Goal: Navigation & Orientation: Find specific page/section

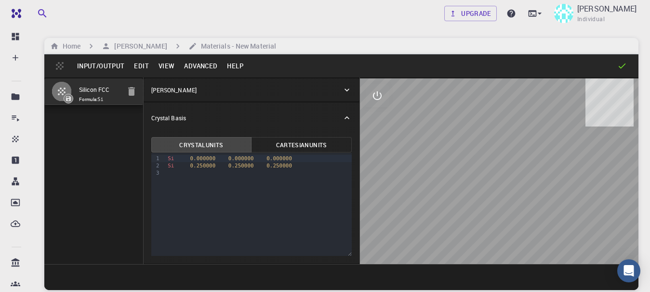
click at [194, 72] on button "Advanced" at bounding box center [200, 65] width 43 height 15
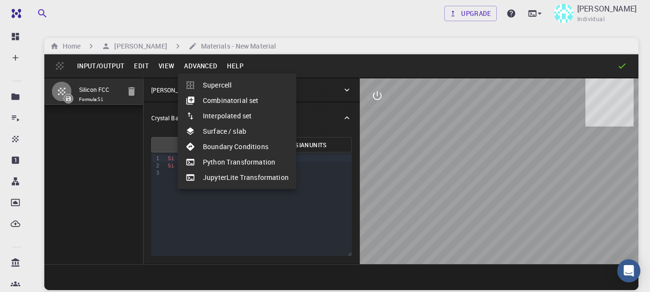
click at [194, 72] on div at bounding box center [325, 146] width 650 height 292
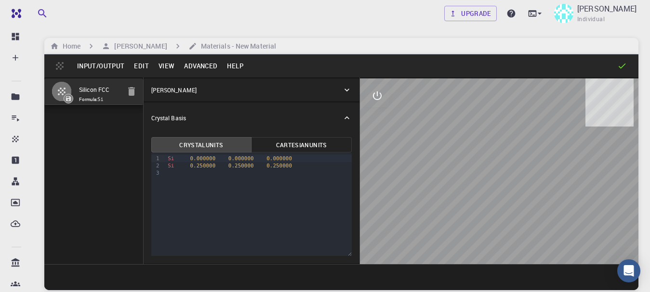
click at [194, 72] on button "Advanced" at bounding box center [200, 65] width 43 height 15
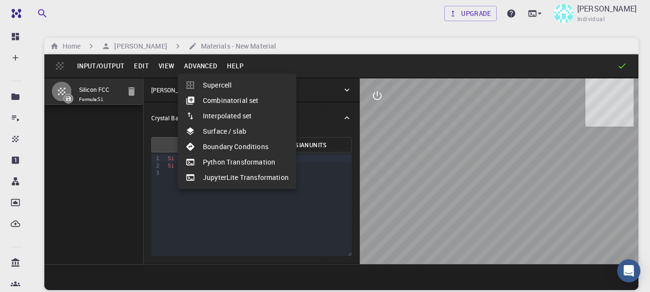
click at [194, 72] on div at bounding box center [325, 146] width 650 height 292
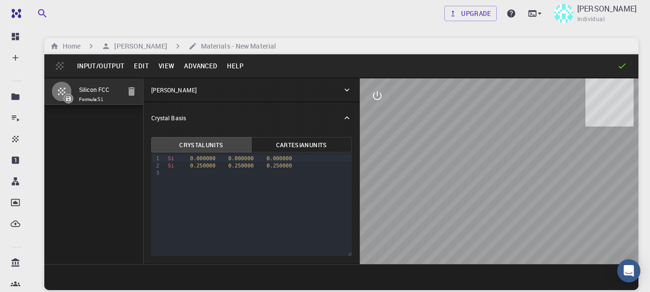
click at [194, 72] on button "Advanced" at bounding box center [200, 65] width 43 height 15
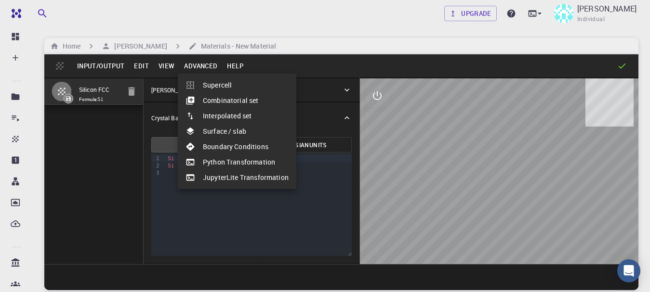
click at [160, 64] on div at bounding box center [325, 146] width 650 height 292
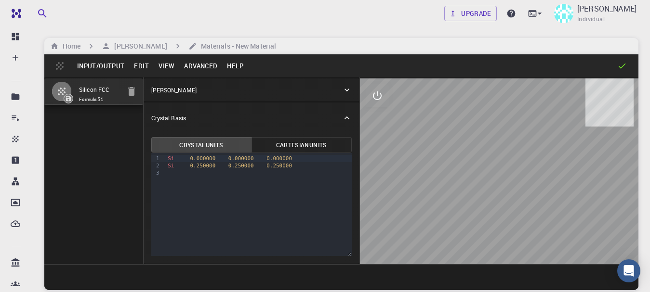
click at [166, 66] on button "View" at bounding box center [167, 65] width 26 height 15
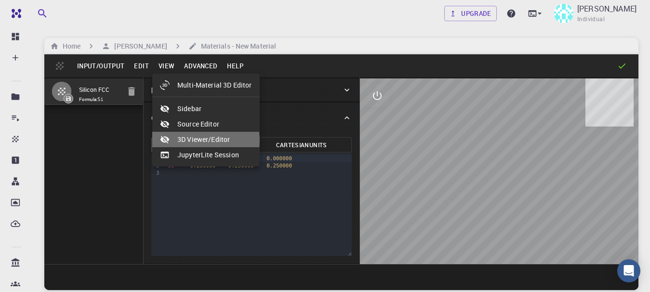
click at [196, 141] on li "3D Viewer/Editor" at bounding box center [205, 139] width 107 height 15
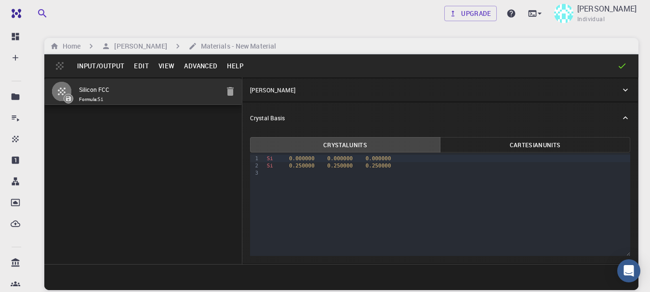
click at [196, 66] on button "Advanced" at bounding box center [200, 65] width 43 height 15
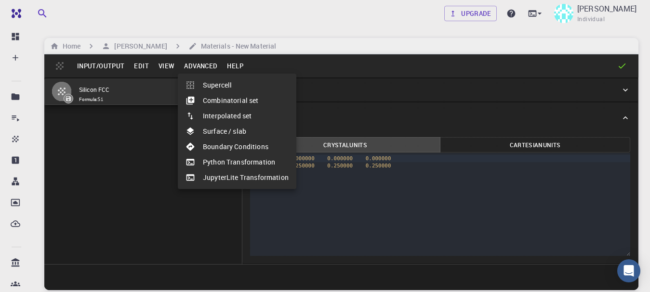
click at [162, 66] on div at bounding box center [325, 146] width 650 height 292
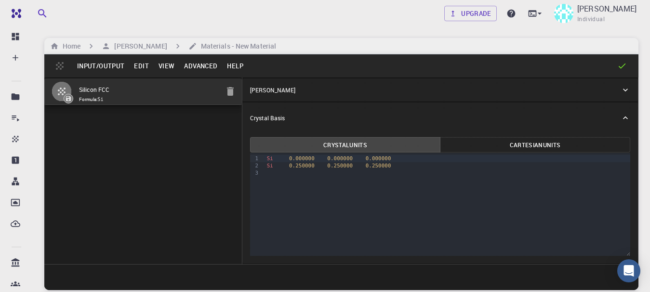
click at [162, 66] on button "View" at bounding box center [167, 65] width 26 height 15
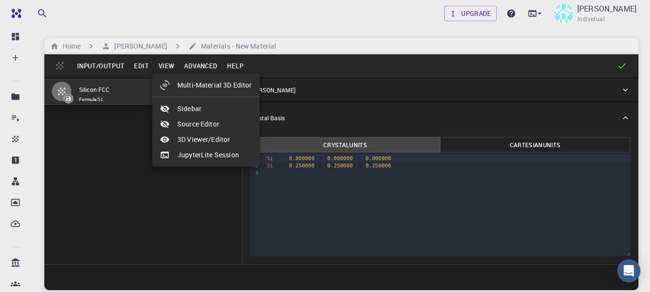
click at [202, 66] on div at bounding box center [325, 146] width 650 height 292
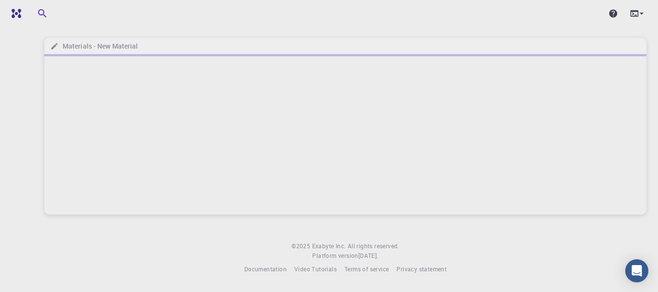
click at [362, 101] on div at bounding box center [345, 134] width 602 height 160
click at [627, 14] on div at bounding box center [636, 13] width 19 height 13
click at [394, 15] on div at bounding box center [329, 146] width 658 height 292
click at [77, 47] on h6 "Materials - New Material" at bounding box center [98, 46] width 79 height 11
click at [13, 16] on img at bounding box center [18, 14] width 13 height 10
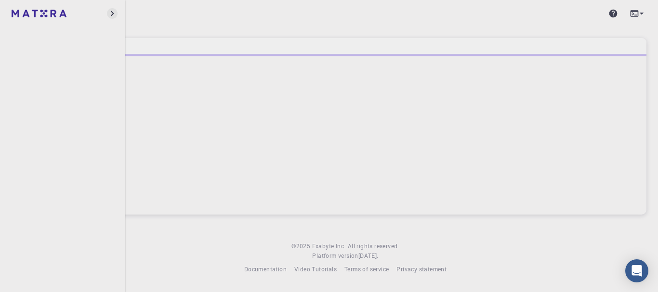
click at [112, 14] on icon "button" at bounding box center [112, 13] width 11 height 11
